Goal: Information Seeking & Learning: Compare options

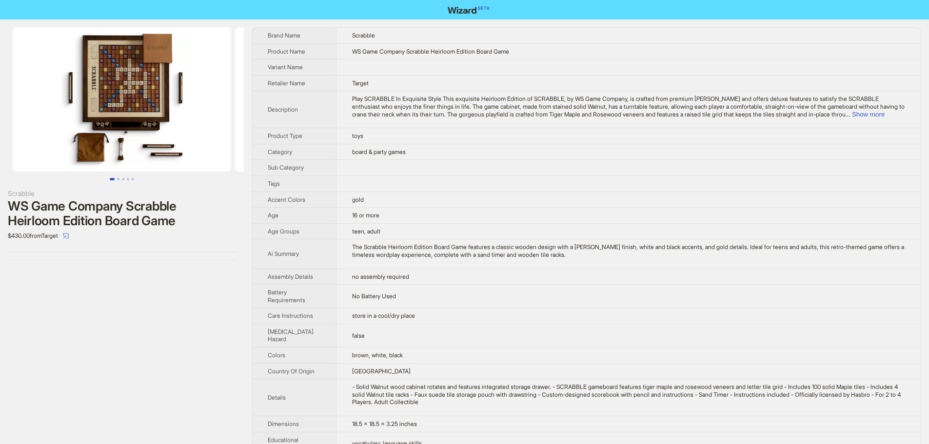
scroll to position [304, 0]
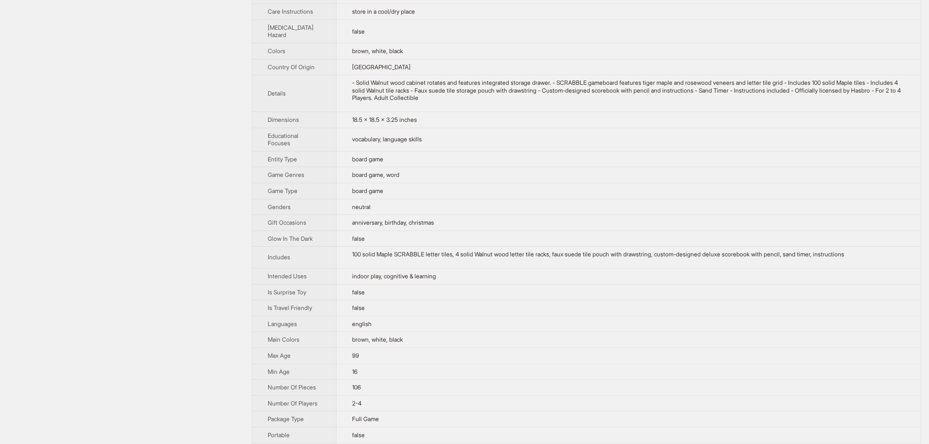
click at [657, 128] on td "18.5 x 18.5 x 3.25 inches" at bounding box center [628, 120] width 585 height 16
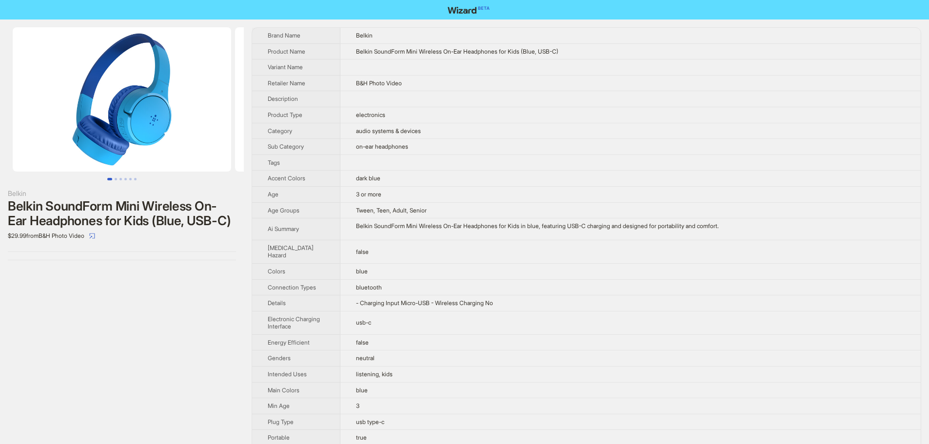
click at [566, 146] on td "on-ear headphones" at bounding box center [630, 147] width 580 height 16
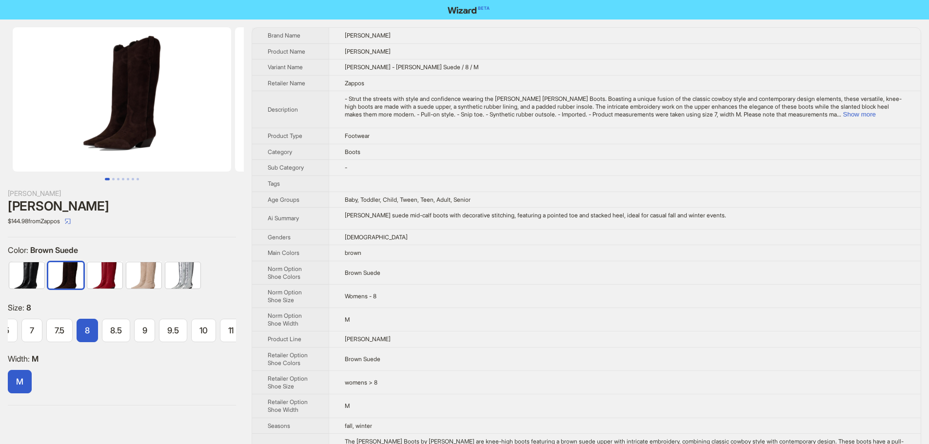
scroll to position [0, 85]
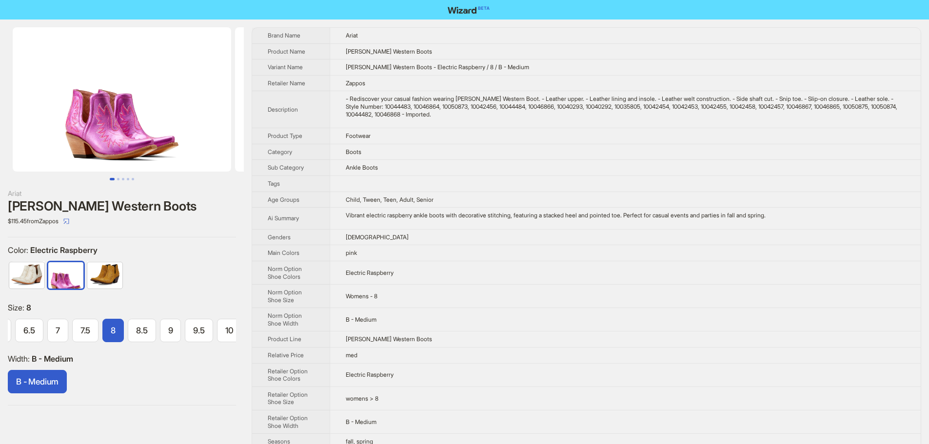
scroll to position [0, 56]
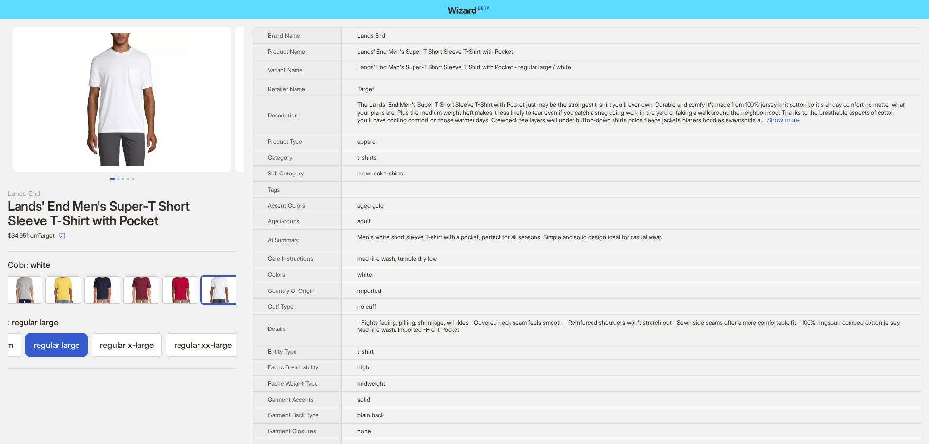
scroll to position [0, 318]
click at [799, 117] on button "Show more" at bounding box center [782, 120] width 33 height 7
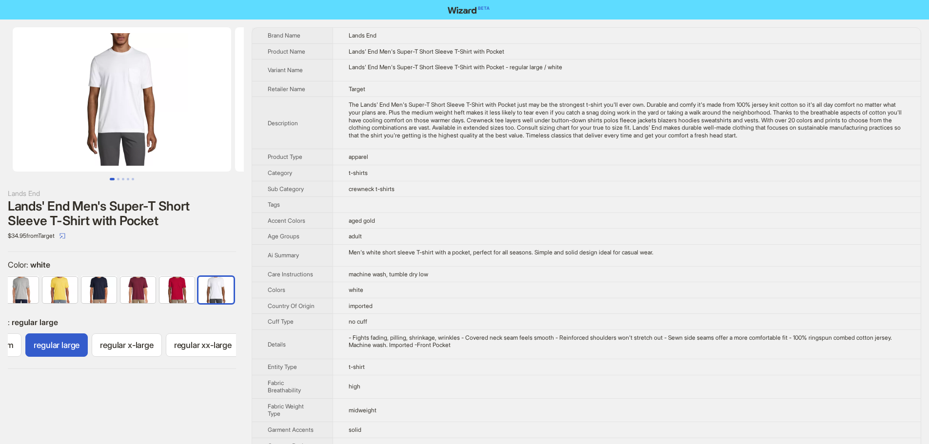
click at [620, 122] on div "The Lands' End Men's Super-T Short Sleeve T-Shirt with Pocket just may be the s…" at bounding box center [627, 120] width 556 height 38
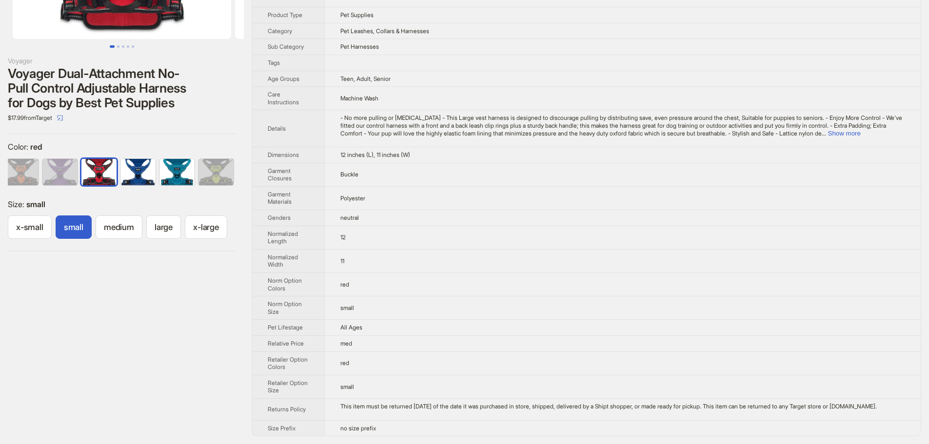
scroll to position [140, 0]
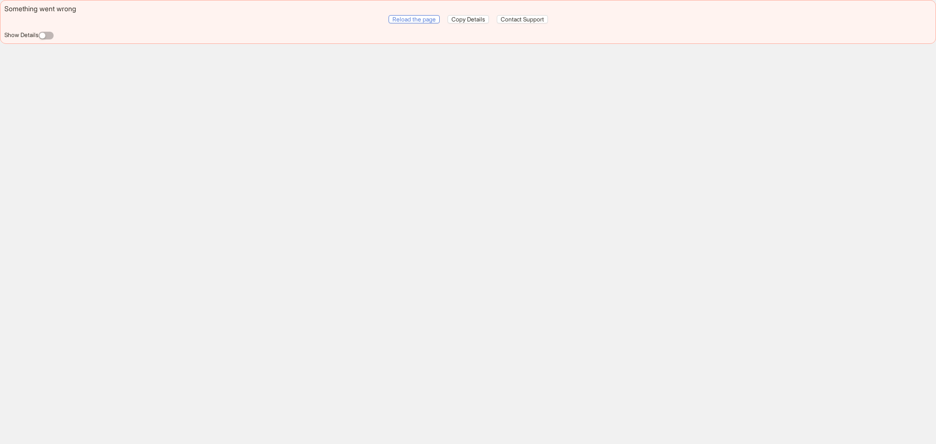
click at [419, 17] on span "Reload the page" at bounding box center [413, 19] width 43 height 7
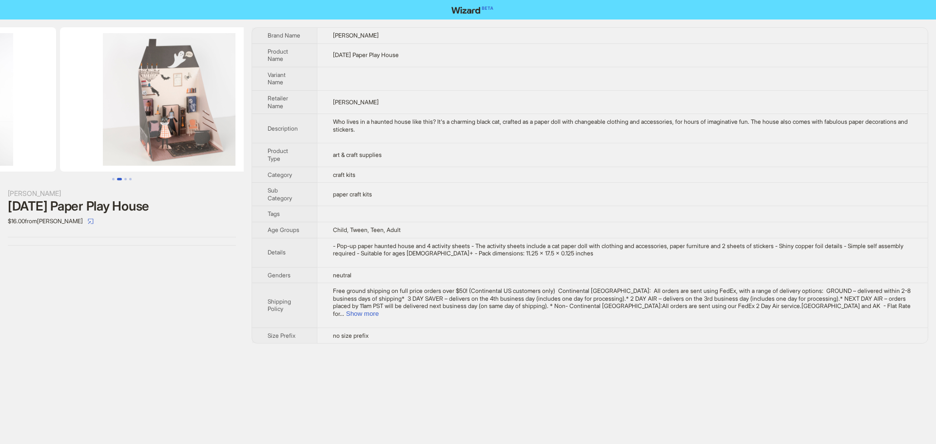
drag, startPoint x: 172, startPoint y: 136, endPoint x: 55, endPoint y: 137, distance: 116.5
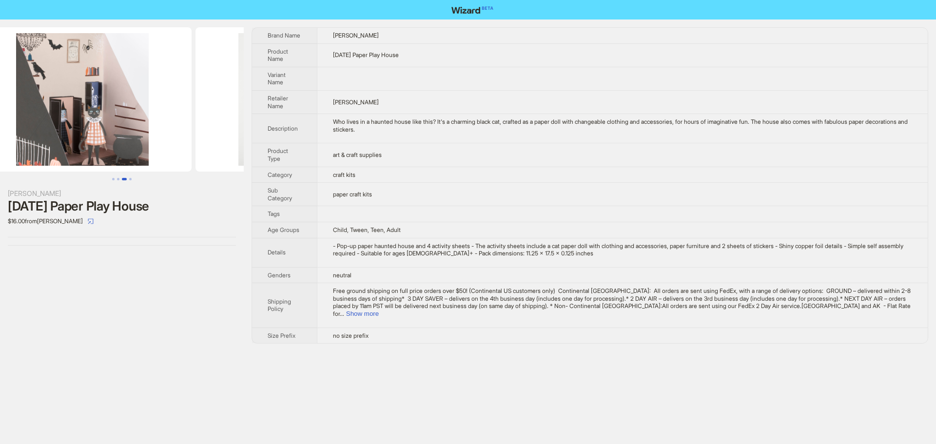
drag, startPoint x: 175, startPoint y: 148, endPoint x: 0, endPoint y: 144, distance: 174.6
click at [0, 144] on ul at bounding box center [122, 99] width 244 height 144
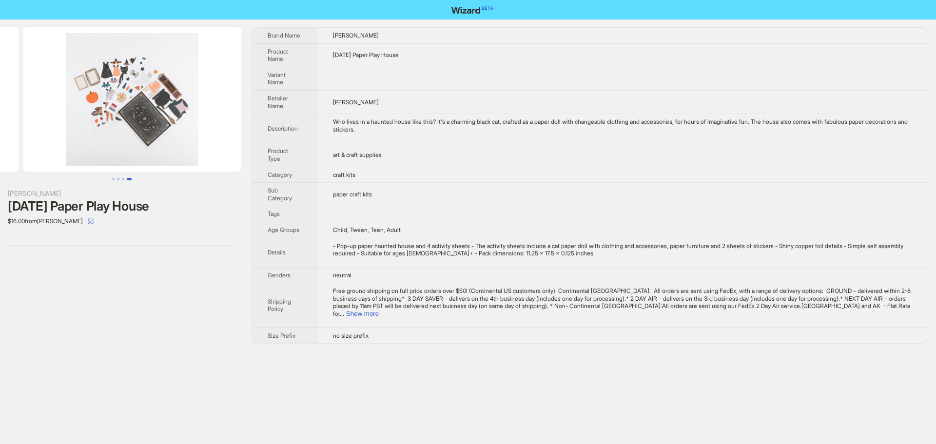
scroll to position [0, 667]
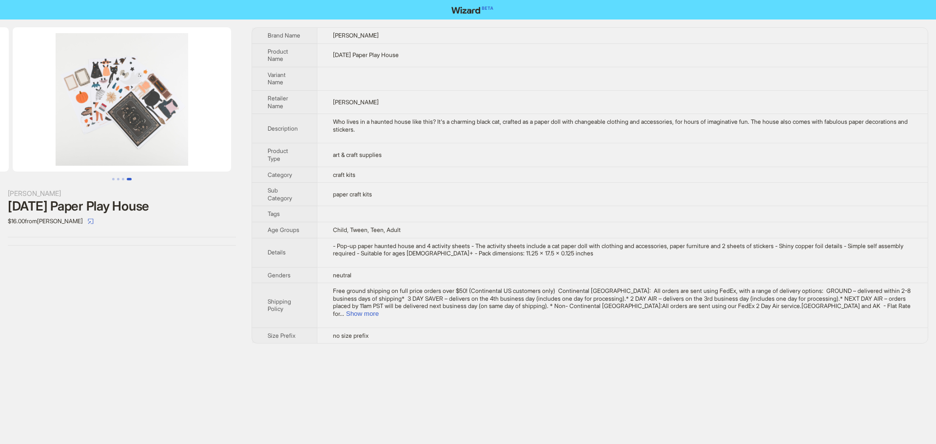
drag, startPoint x: 164, startPoint y: 125, endPoint x: 12, endPoint y: 126, distance: 152.6
click at [12, 126] on ul at bounding box center [122, 99] width 244 height 144
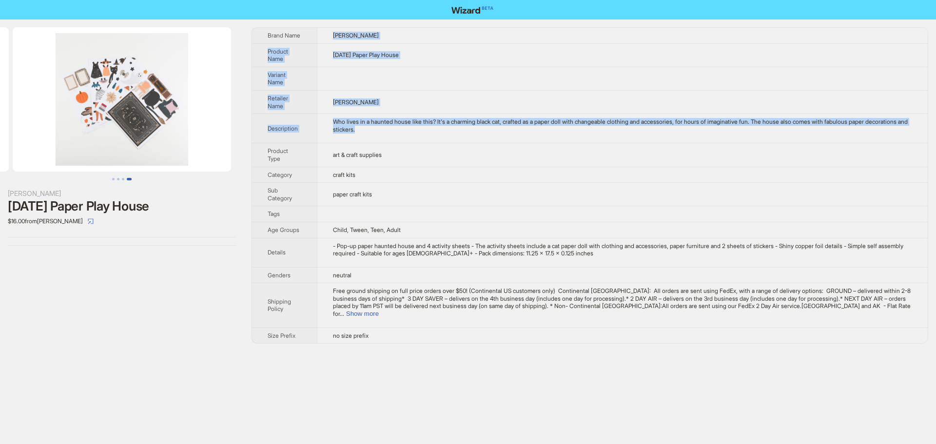
drag, startPoint x: 335, startPoint y: 33, endPoint x: 598, endPoint y: 130, distance: 280.6
click at [598, 130] on tbody "Brand Name Meri Meri Product Name Halloween Paper Play House Variant Name Retai…" at bounding box center [590, 185] width 676 height 315
copy tbody "Meri Meri Product Name Halloween Paper Play House Variant Name Retailer Name Me…"
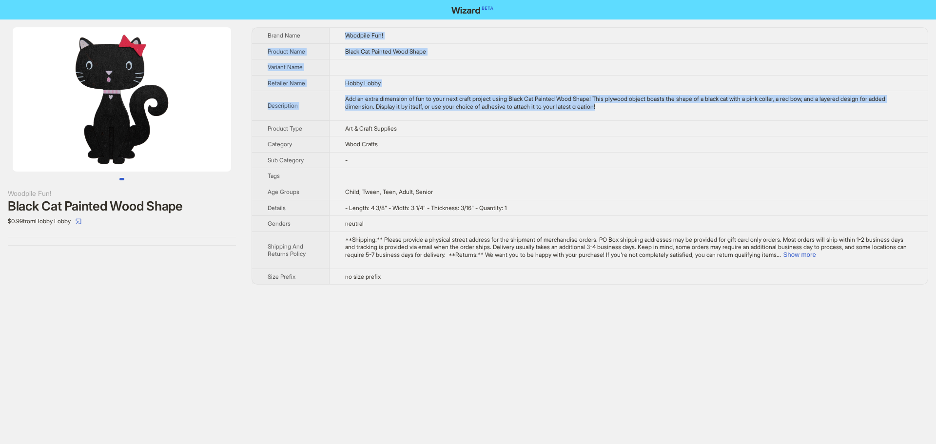
drag, startPoint x: 348, startPoint y: 35, endPoint x: 645, endPoint y: 113, distance: 306.9
click at [645, 113] on tbody "Brand Name Woodpile Fun! Product Name Black Cat Painted Wood Shape Variant Name…" at bounding box center [590, 156] width 676 height 256
copy tbody "Woodpile Fun! Product Name Black Cat Painted Wood Shape Variant Name Retailer N…"
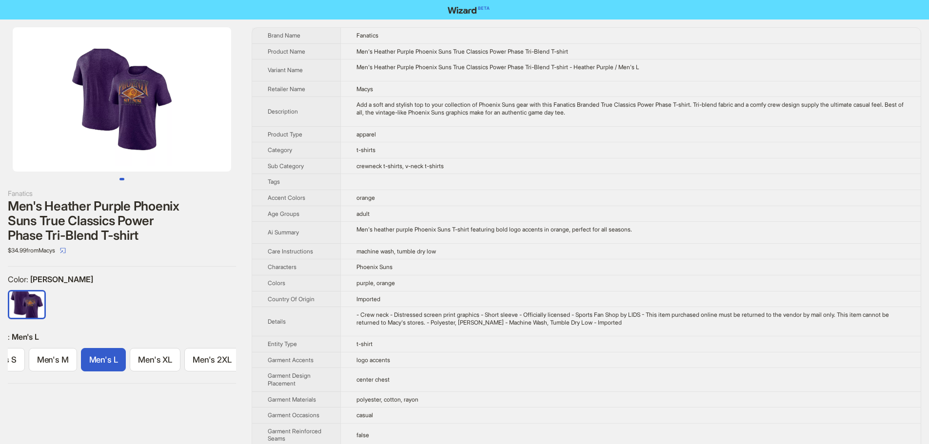
scroll to position [0, 30]
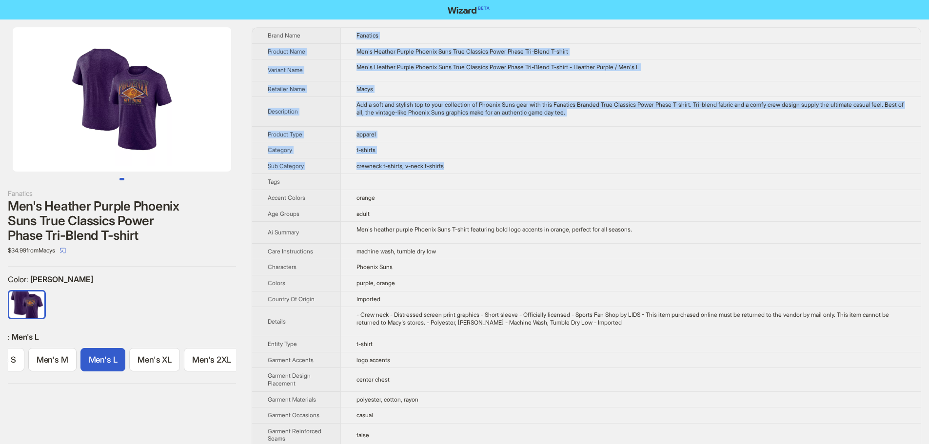
drag, startPoint x: 357, startPoint y: 33, endPoint x: 461, endPoint y: 167, distance: 169.3
copy tbody "Fanatics Product Name Men's Heather Purple Phoenix Suns True Classics Power Pha…"
click at [550, 158] on td "crewneck t-shirts, v-neck t-shirts" at bounding box center [630, 166] width 580 height 16
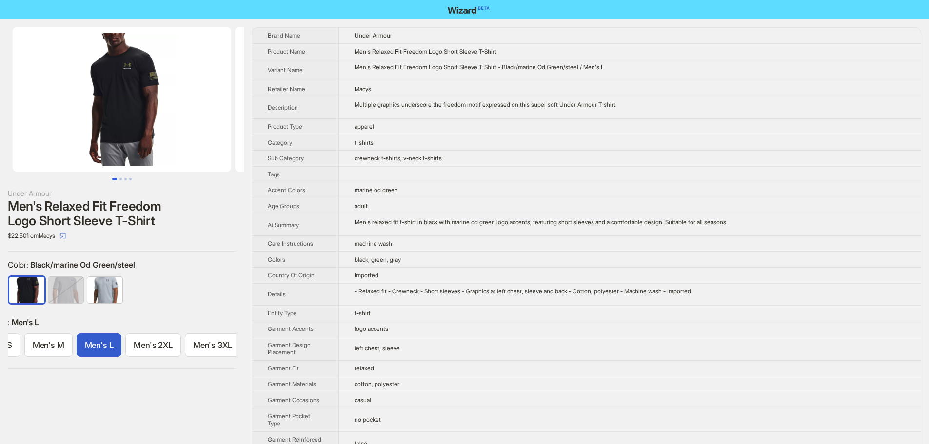
scroll to position [0, 35]
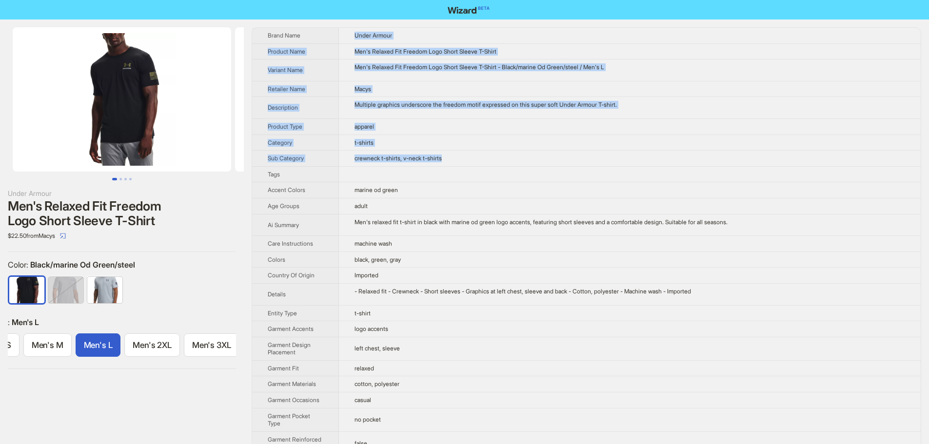
drag, startPoint x: 354, startPoint y: 32, endPoint x: 477, endPoint y: 166, distance: 181.2
copy tbody "Under Armour Product Name Men's Relaxed Fit Freedom Logo Short Sleeve T-Shirt V…"
drag, startPoint x: 619, startPoint y: 76, endPoint x: 565, endPoint y: 0, distance: 93.3
click at [619, 76] on td "Men's Relaxed Fit Freedom Logo Short Sleeve T-Shirt - Black/marine Od Green/ste…" at bounding box center [630, 70] width 582 height 22
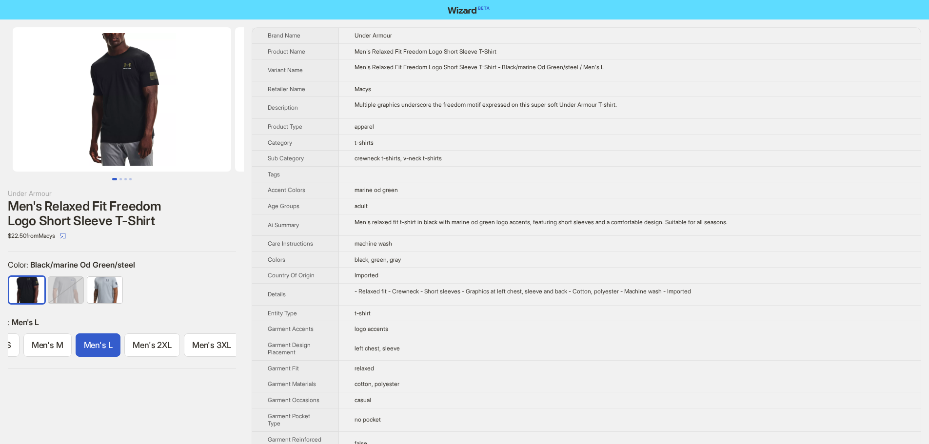
click at [658, 182] on td "marine od green" at bounding box center [630, 190] width 582 height 16
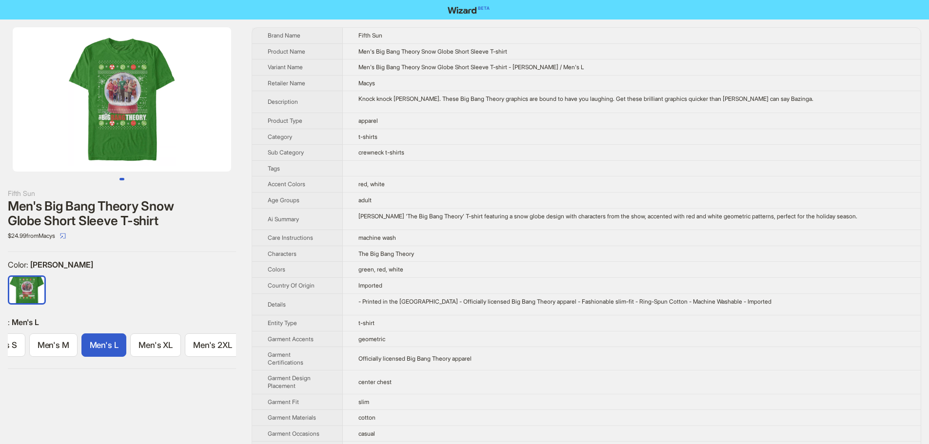
scroll to position [0, 30]
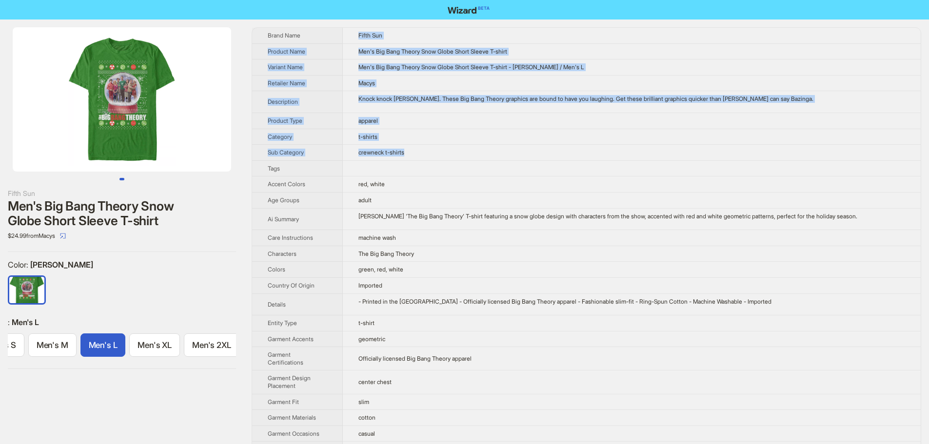
drag, startPoint x: 361, startPoint y: 35, endPoint x: 536, endPoint y: 146, distance: 207.2
copy tbody "Fifth Sun Product Name Men's Big Bang Theory Snow Globe Short Sleeve T-shirt Va…"
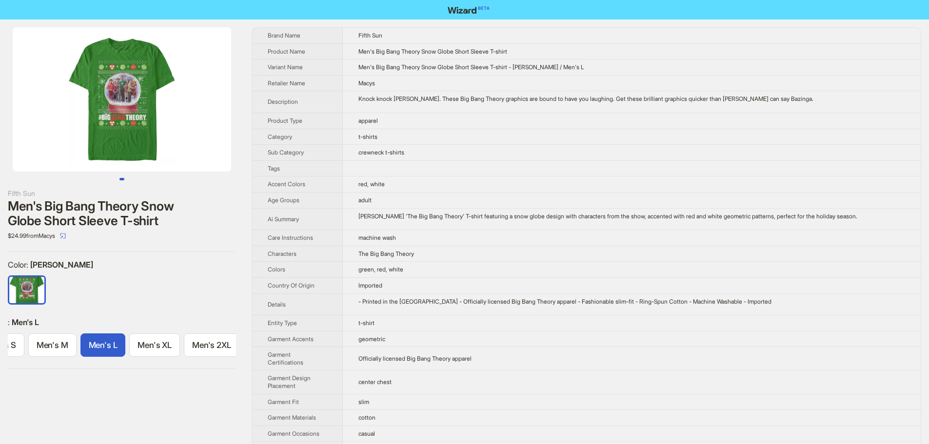
click at [650, 173] on td at bounding box center [632, 168] width 578 height 16
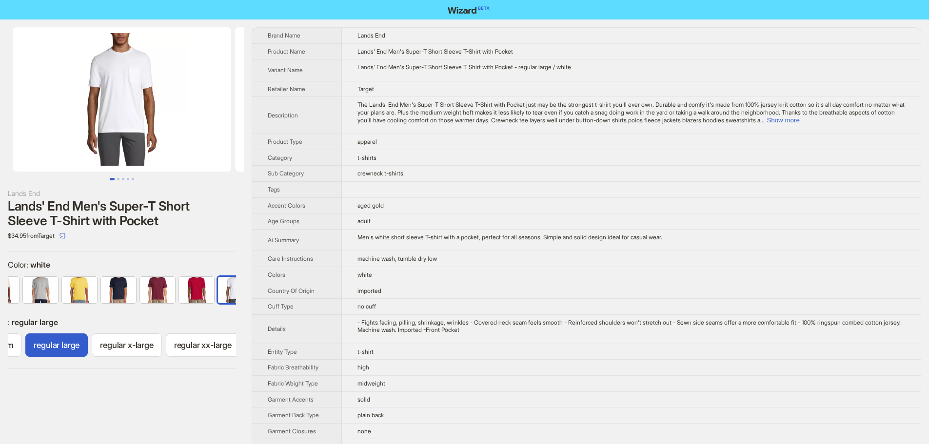
scroll to position [0, 318]
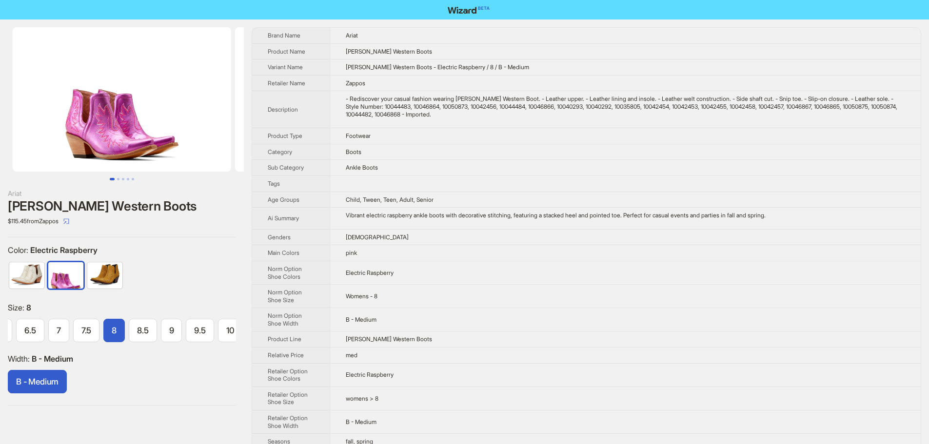
scroll to position [0, 56]
